Goal: Check status: Check status

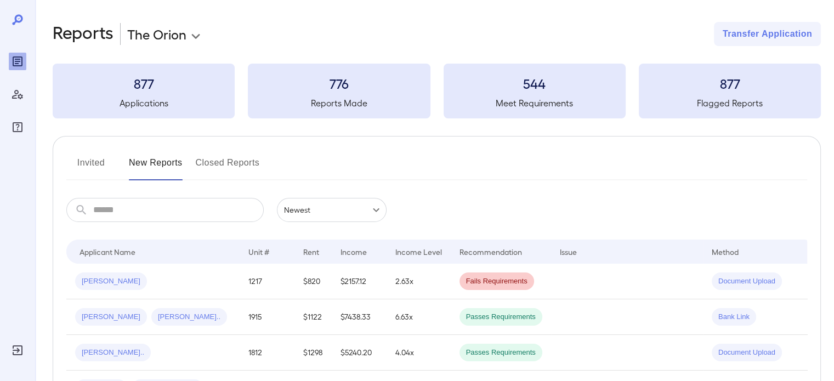
click at [95, 174] on button "Invited" at bounding box center [90, 167] width 49 height 26
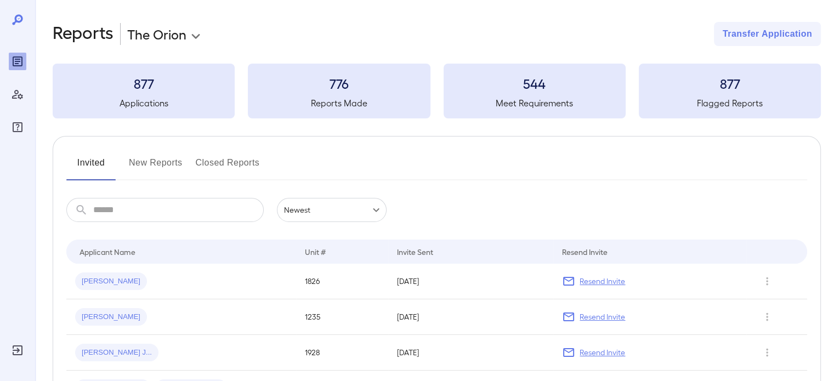
click at [158, 158] on button "New Reports" at bounding box center [156, 167] width 54 height 26
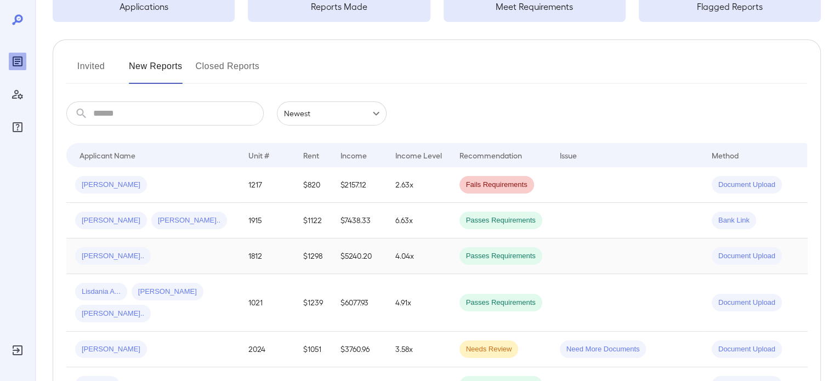
scroll to position [110, 0]
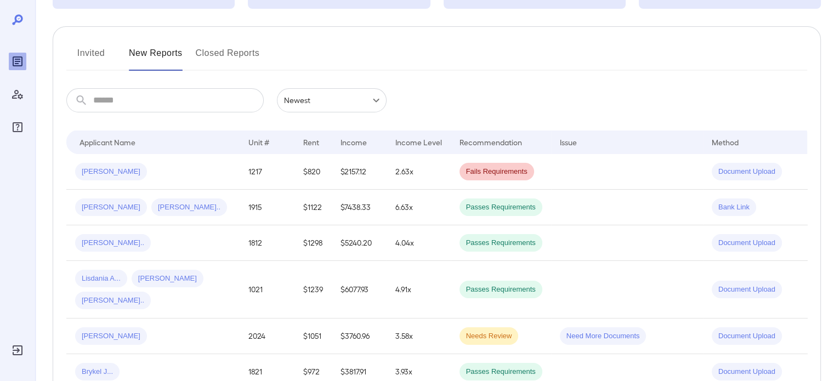
click at [160, 103] on input "text" at bounding box center [178, 100] width 170 height 24
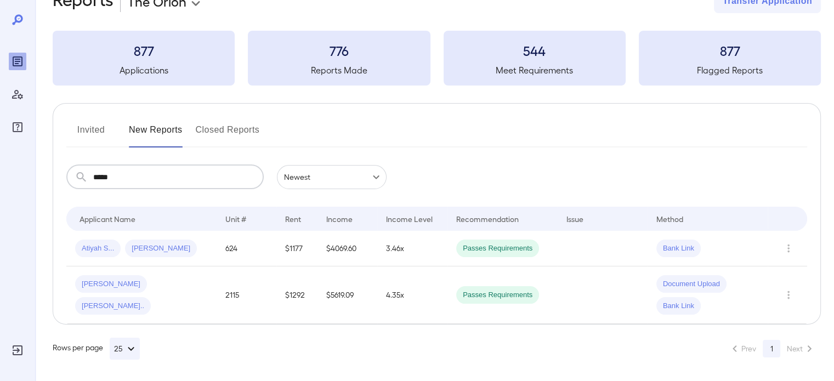
scroll to position [0, 0]
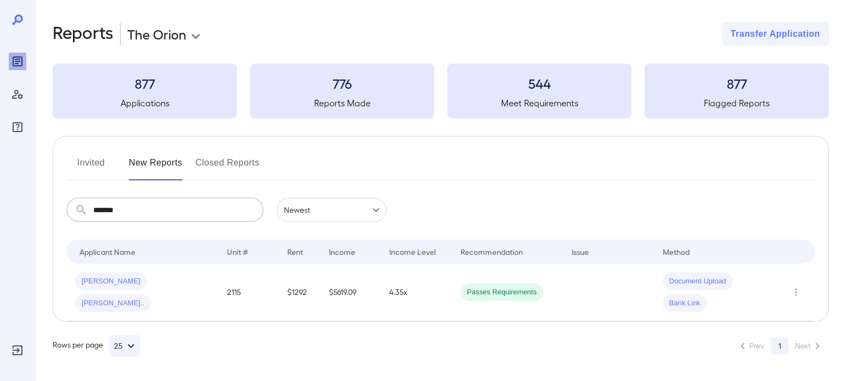
type input "*******"
click at [232, 303] on td "2115" at bounding box center [248, 293] width 61 height 58
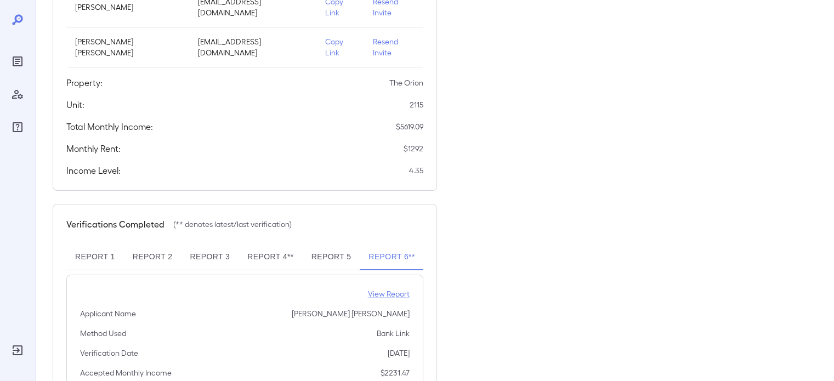
scroll to position [206, 0]
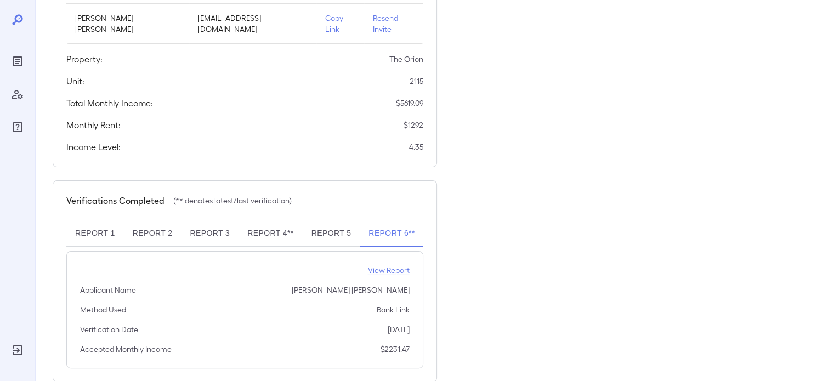
click at [330, 220] on button "Report 5" at bounding box center [332, 233] width 58 height 26
click at [282, 220] on button "Report 4**" at bounding box center [270, 233] width 64 height 26
click at [383, 265] on p "View Report" at bounding box center [389, 270] width 42 height 11
